Goal: Find specific page/section: Find specific page/section

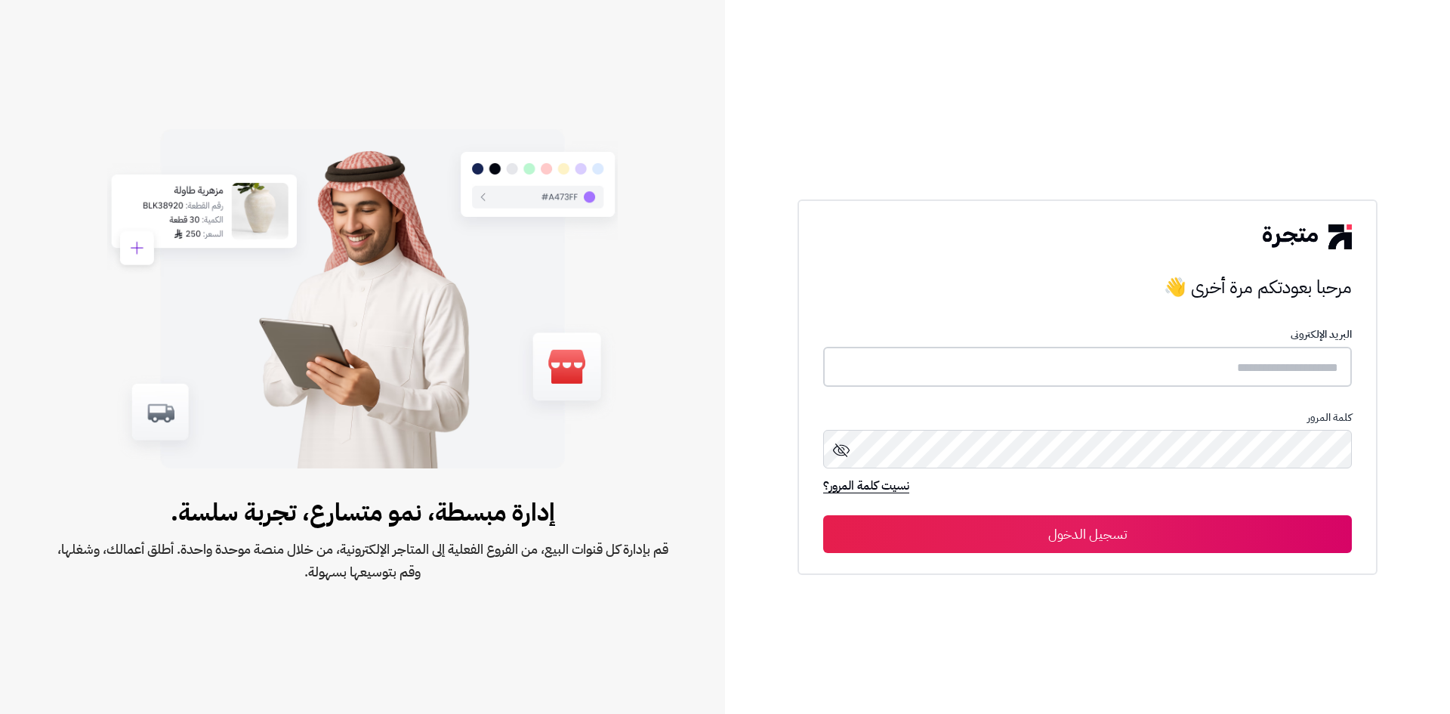
type input "*****"
click at [1084, 542] on button "تسجيل الدخول" at bounding box center [1087, 533] width 529 height 38
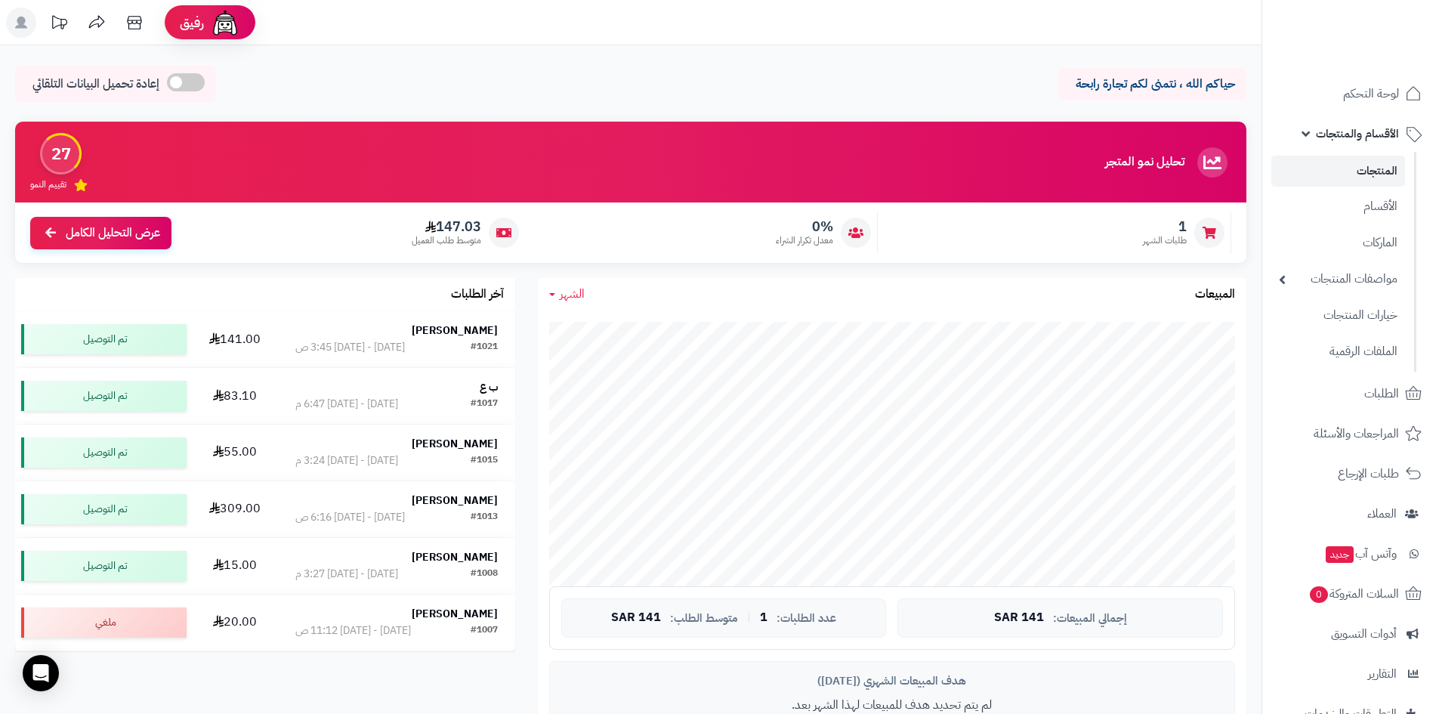
click at [1367, 169] on link "المنتجات" at bounding box center [1338, 171] width 134 height 31
